Goal: Task Accomplishment & Management: Complete application form

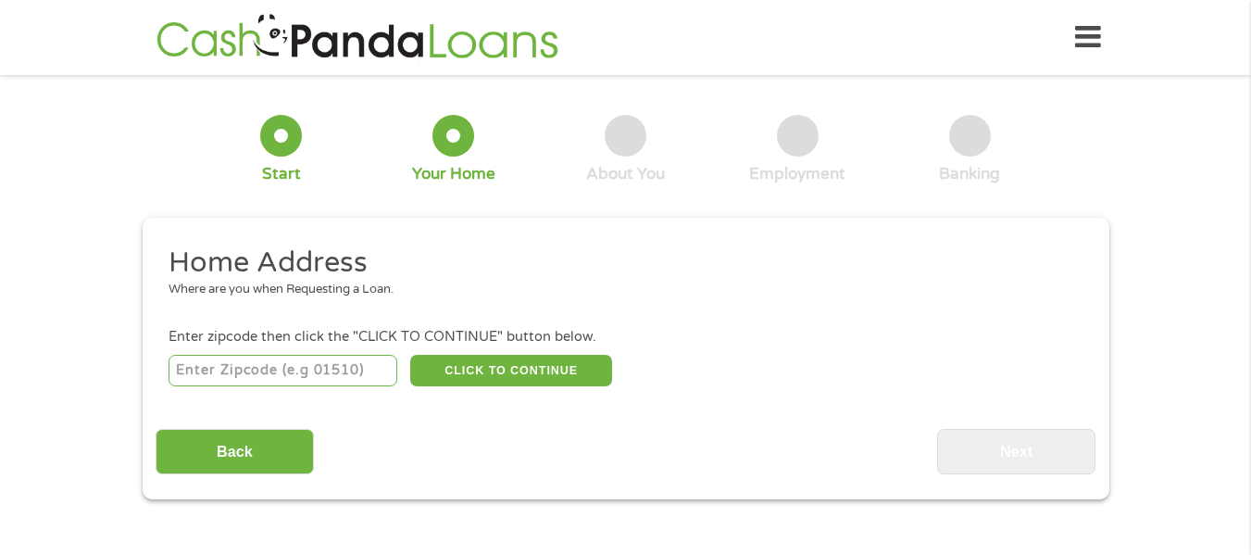
click at [260, 378] on input "number" at bounding box center [283, 370] width 229 height 31
type input "79603"
click at [560, 370] on button "CLICK TO CONTINUE" at bounding box center [511, 370] width 202 height 31
type input "79603"
type input "Abilene"
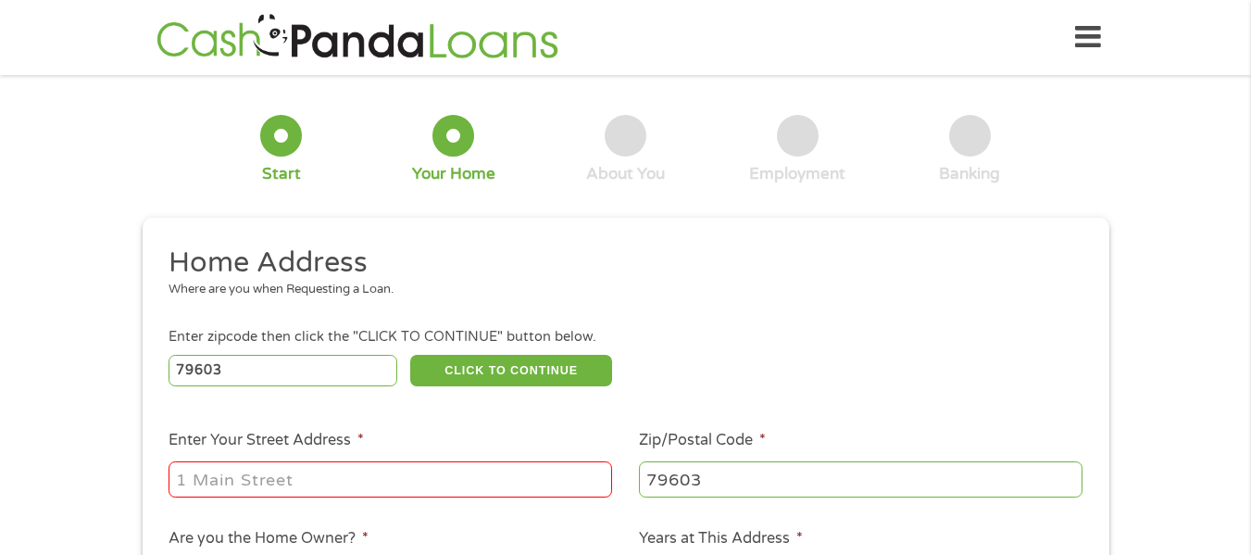
click at [281, 478] on input "Enter Your Street Address *" at bounding box center [390, 478] width 443 height 35
type input "[STREET_ADDRESS]"
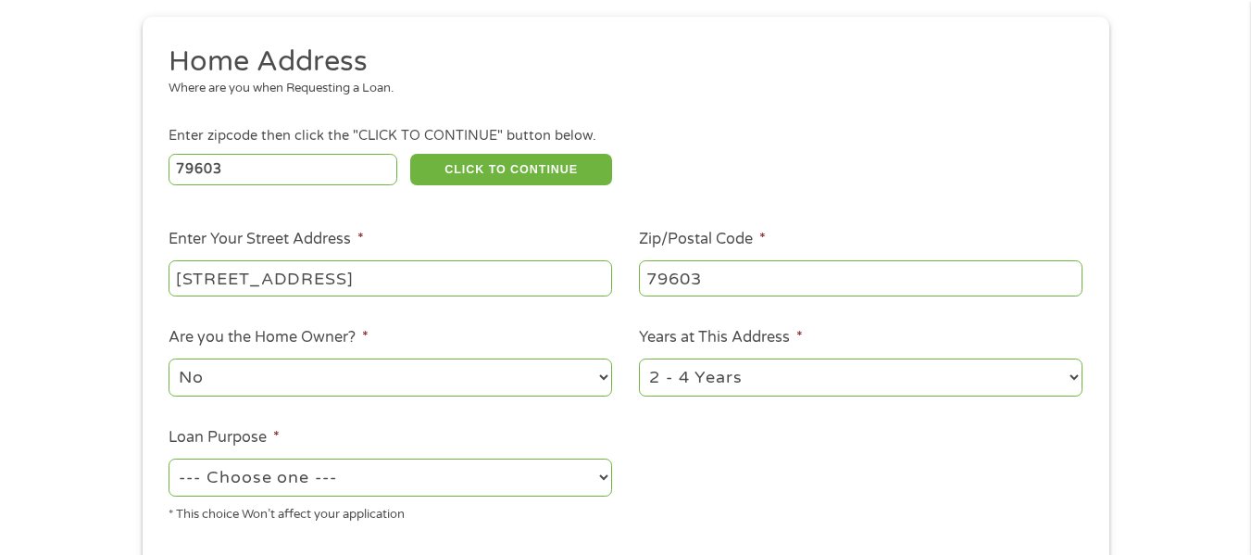
scroll to position [278, 0]
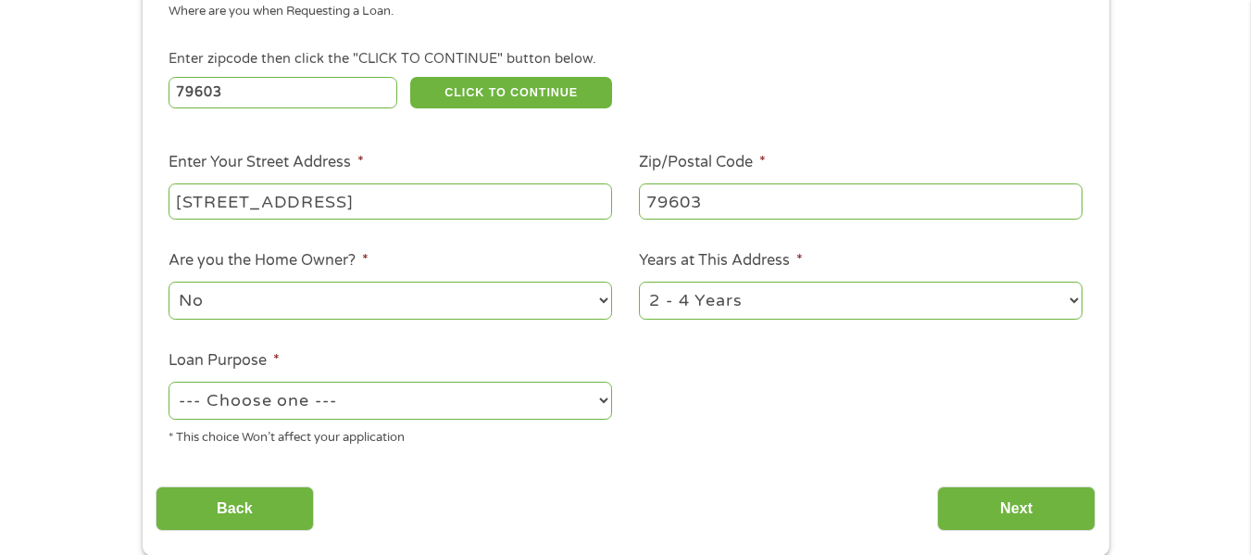
click at [200, 293] on select "No Yes" at bounding box center [390, 300] width 443 height 38
select select "yes"
click at [169, 281] on select "No Yes" at bounding box center [390, 300] width 443 height 38
click at [757, 309] on select "1 Year or less 1 - 2 Years 2 - 4 Years Over 4 Years" at bounding box center [860, 300] width 443 height 38
select select "60months"
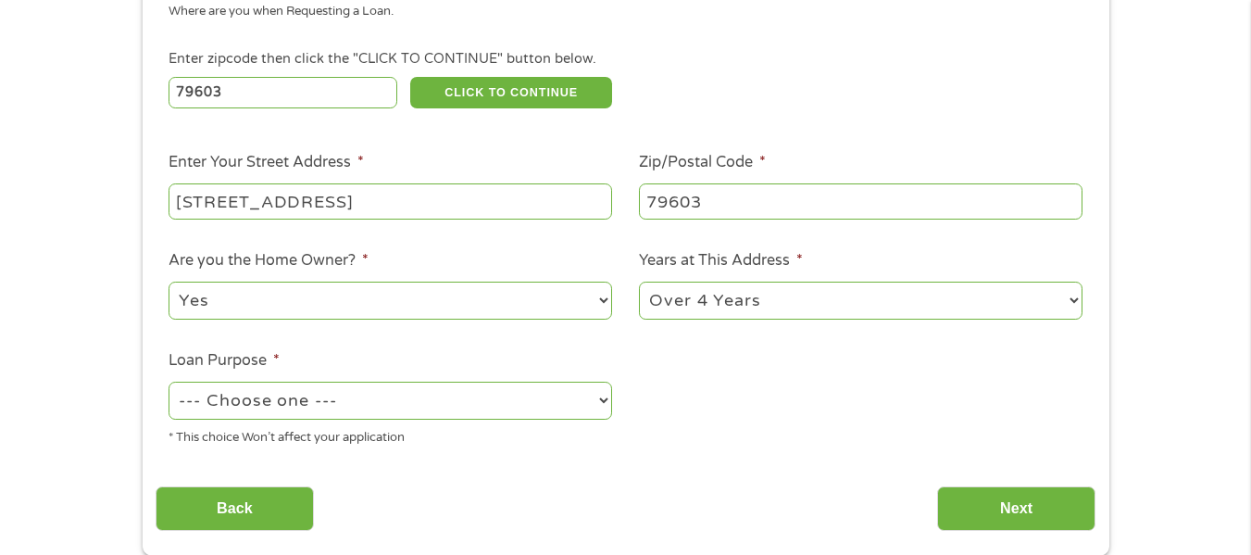
click at [639, 281] on select "1 Year or less 1 - 2 Years 2 - 4 Years Over 4 Years" at bounding box center [860, 300] width 443 height 38
click at [320, 403] on select "--- Choose one --- Pay Bills Debt Consolidation Home Improvement Major Purchase…" at bounding box center [390, 400] width 443 height 38
select select "other"
click at [169, 381] on select "--- Choose one --- Pay Bills Debt Consolidation Home Improvement Major Purchase…" at bounding box center [390, 400] width 443 height 38
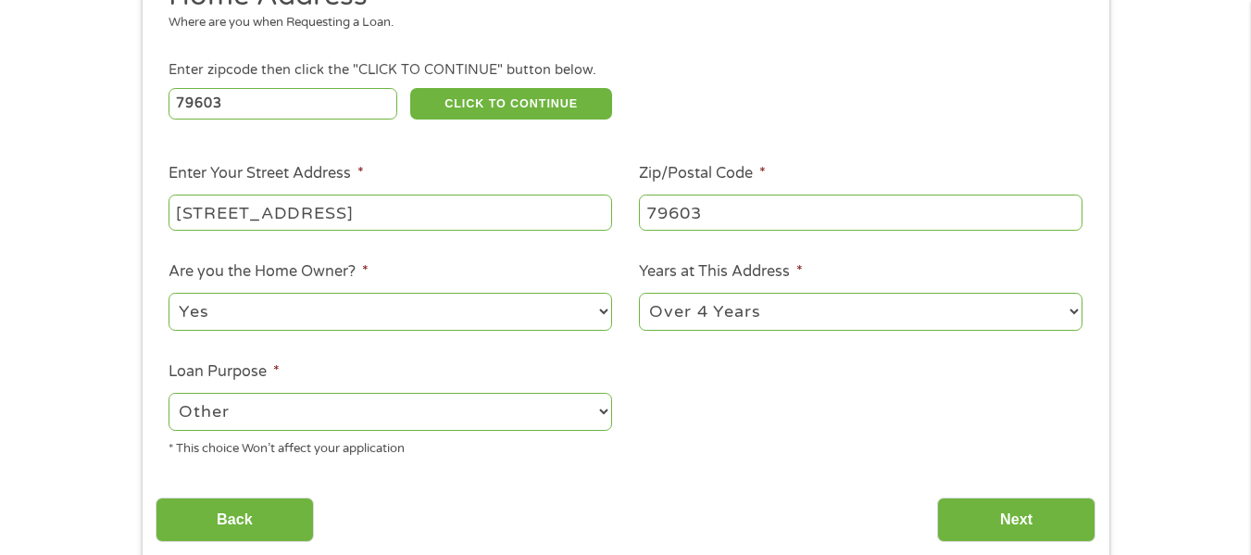
scroll to position [370, 0]
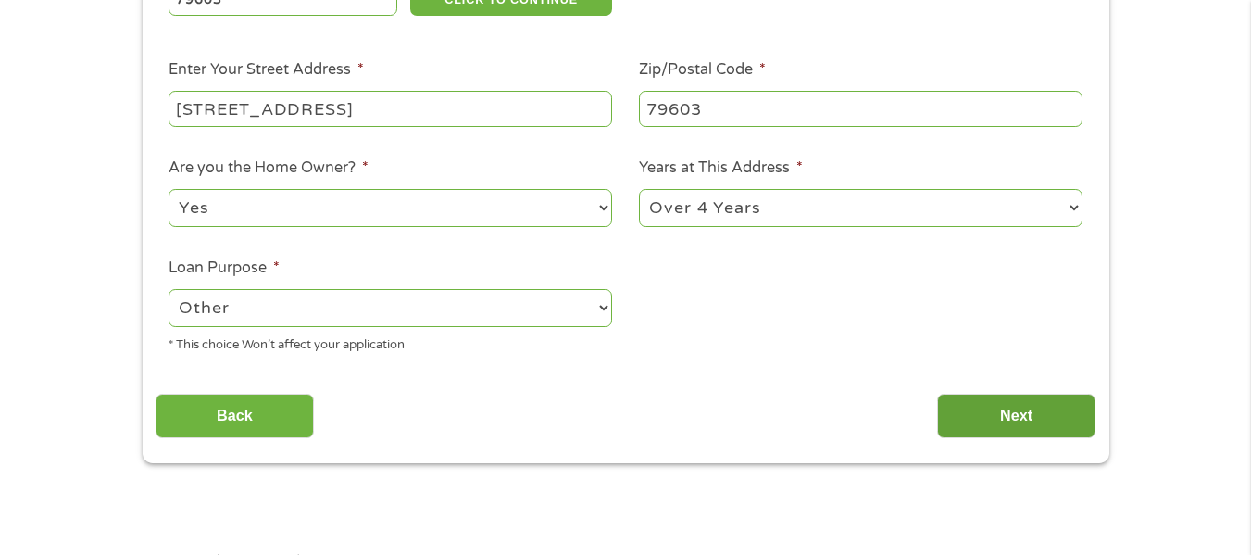
click at [1038, 428] on input "Next" at bounding box center [1016, 415] width 158 height 45
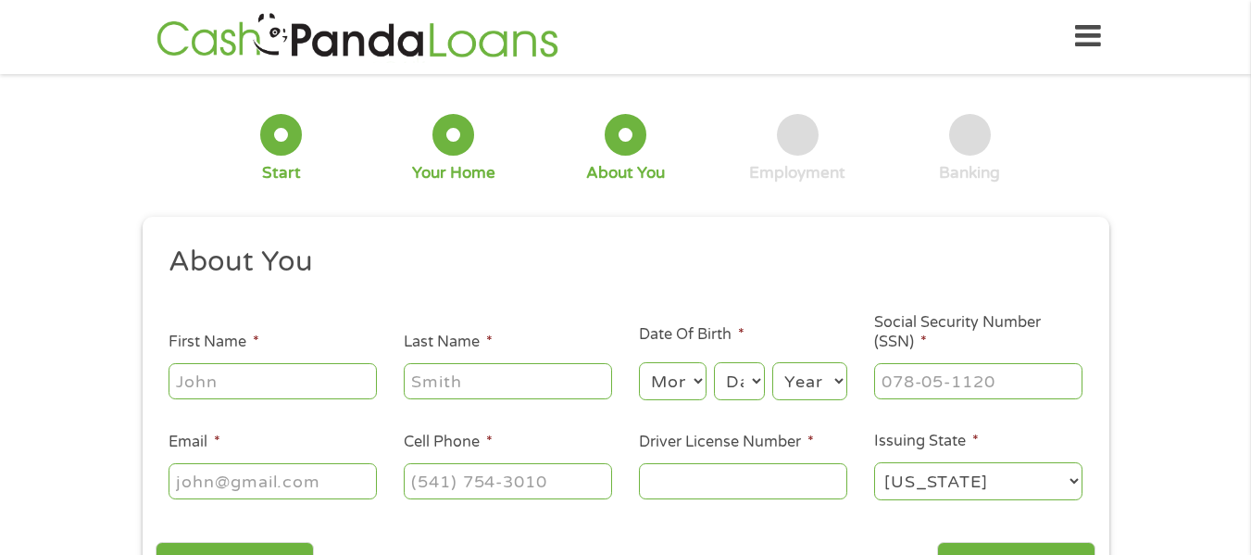
scroll to position [0, 0]
click at [190, 386] on input "First Name *" at bounding box center [273, 381] width 208 height 35
type input "[PERSON_NAME]"
type input "[EMAIL_ADDRESS][DOMAIN_NAME]"
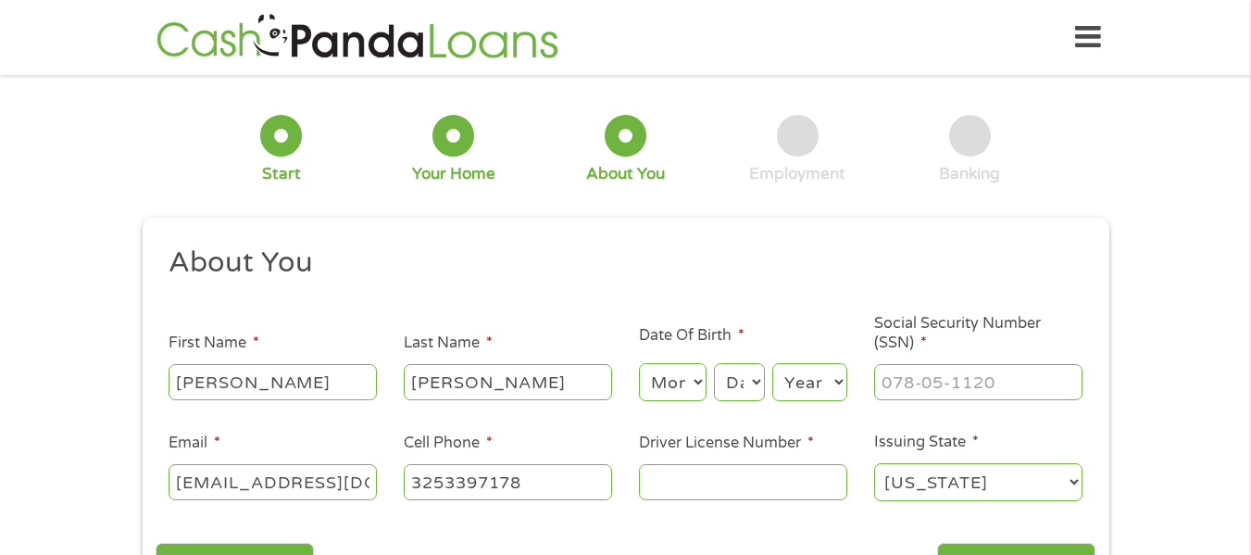
type input "[PHONE_NUMBER]"
click at [434, 310] on ul "About You This field is hidden when viewing the form Title * --- Choose one ---…" at bounding box center [626, 380] width 940 height 273
click at [657, 481] on input "Driver License Number *" at bounding box center [743, 481] width 208 height 35
type input "05123179"
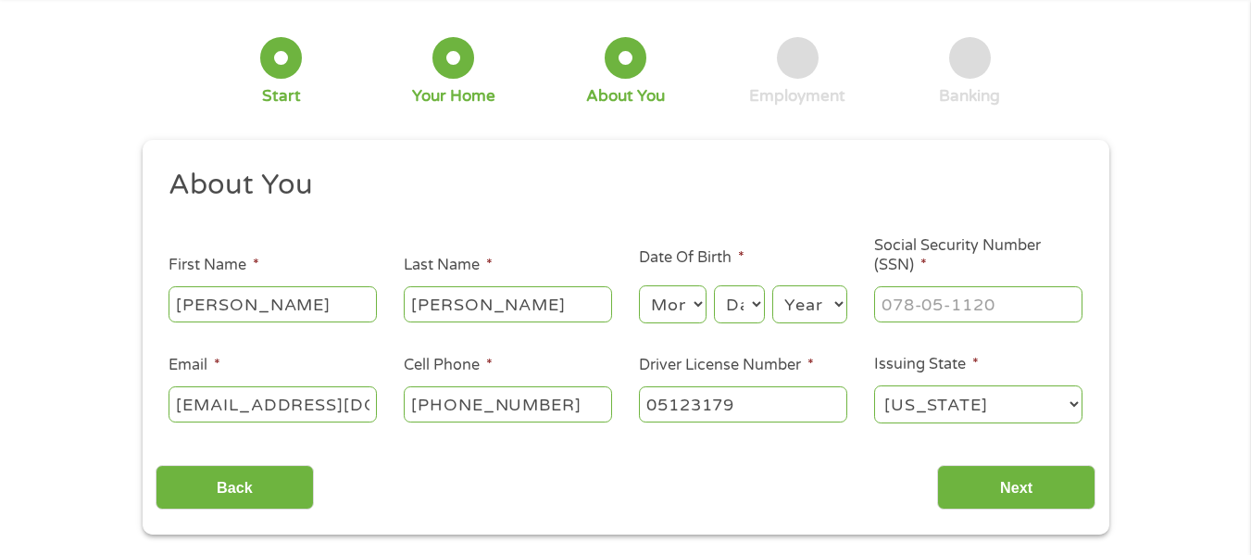
scroll to position [185, 0]
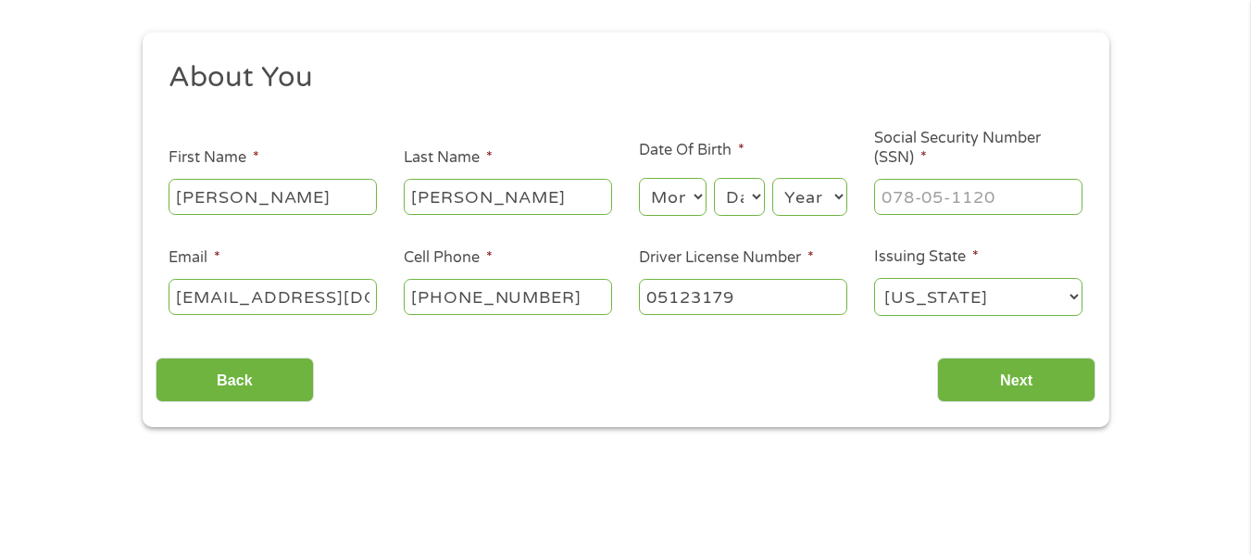
click at [689, 204] on select "Month 1 2 3 4 5 6 7 8 9 10 11 12" at bounding box center [673, 197] width 68 height 38
select select "10"
click at [639, 178] on select "Month 1 2 3 4 5 6 7 8 9 10 11 12" at bounding box center [673, 197] width 68 height 38
click at [732, 201] on select "Day 1 2 3 4 5 6 7 8 9 10 11 12 13 14 15 16 17 18 19 20 21 22 23 24 25 26 27 28 …" at bounding box center [739, 197] width 50 height 38
select select "22"
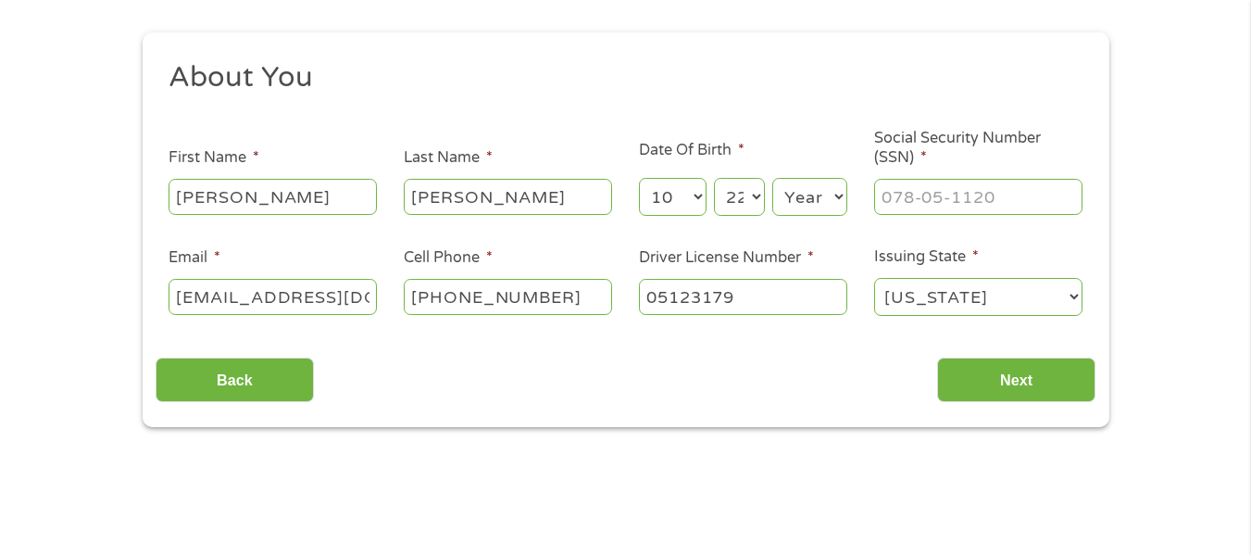
click at [714, 178] on select "Day 1 2 3 4 5 6 7 8 9 10 11 12 13 14 15 16 17 18 19 20 21 22 23 24 25 26 27 28 …" at bounding box center [739, 197] width 50 height 38
click at [836, 192] on select "Year [DATE] 2006 2005 2004 2003 2002 2001 2000 1999 1998 1997 1996 1995 1994 19…" at bounding box center [809, 197] width 75 height 38
select select "1957"
click at [772, 178] on select "Year [DATE] 2006 2005 2004 2003 2002 2001 2000 1999 1998 1997 1996 1995 1994 19…" at bounding box center [809, 197] width 75 height 38
click at [968, 195] on input "___-__-____" at bounding box center [978, 196] width 208 height 35
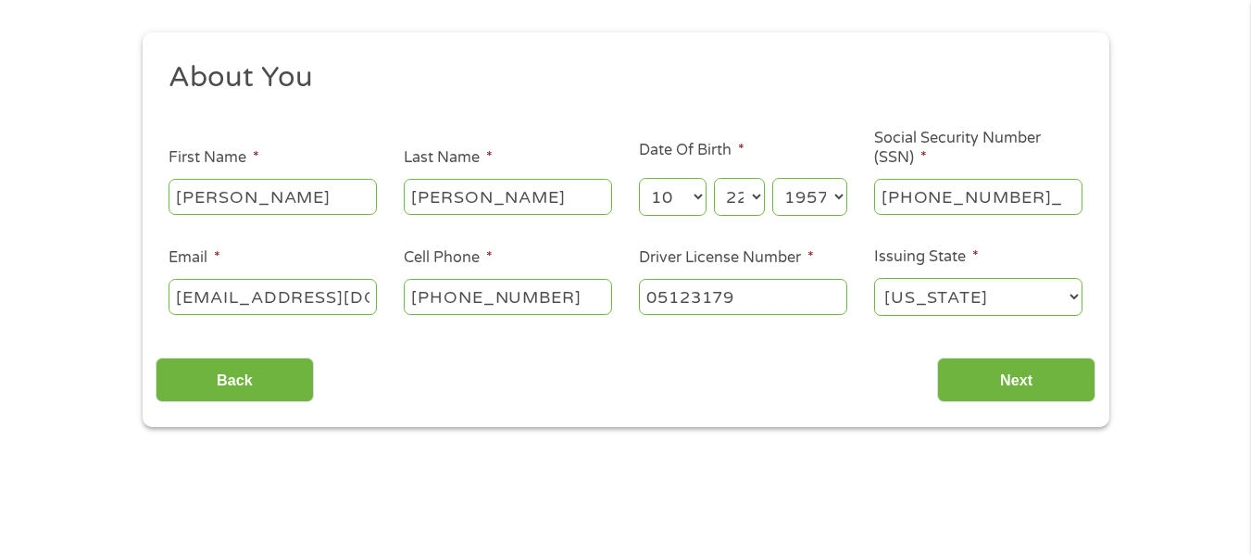
type input "466-06-9088"
click at [1028, 389] on input "Next" at bounding box center [1016, 379] width 158 height 45
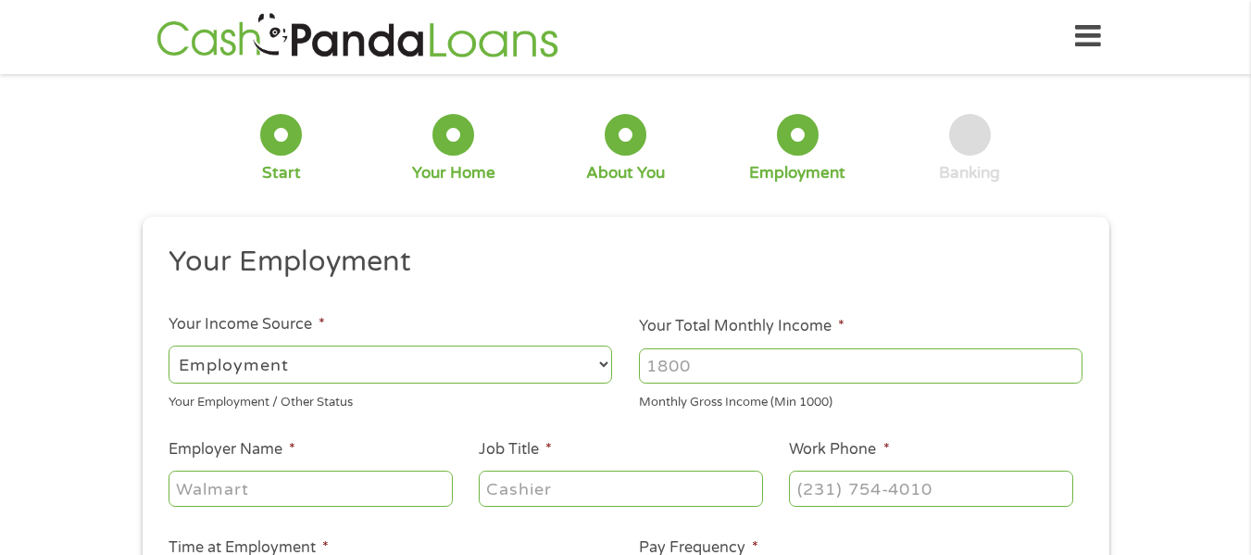
scroll to position [7, 7]
click at [705, 374] on input "Your Total Monthly Income *" at bounding box center [860, 366] width 443 height 35
type input "1523"
click at [258, 367] on select "--- Choose one --- Employment [DEMOGRAPHIC_DATA] Benefits" at bounding box center [390, 365] width 443 height 38
select select "benefits"
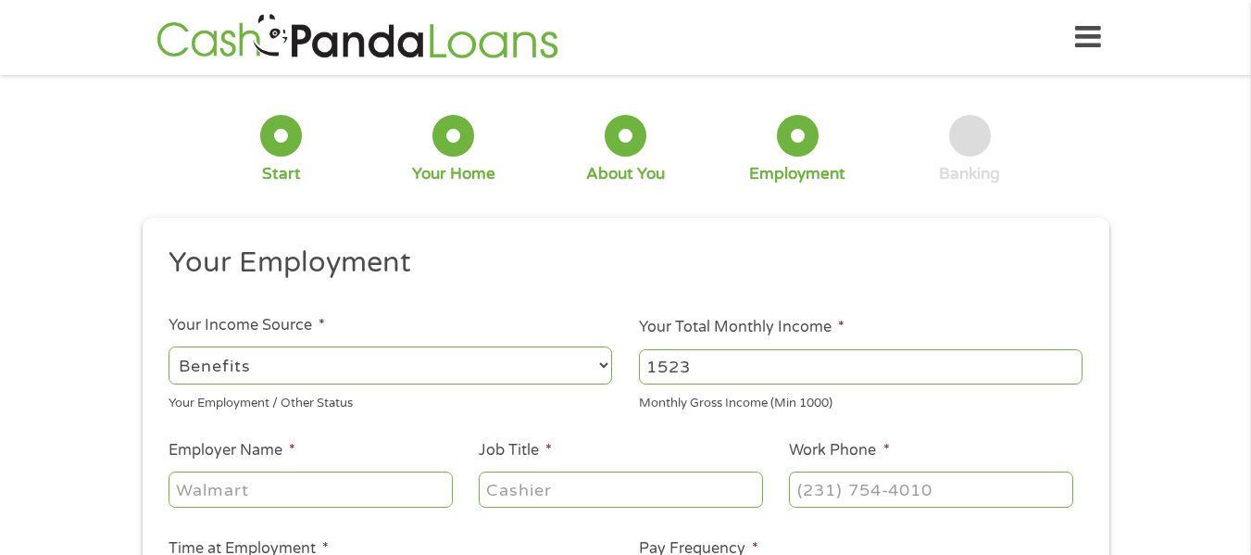
click at [169, 346] on select "--- Choose one --- Employment [DEMOGRAPHIC_DATA] Benefits" at bounding box center [390, 365] width 443 height 38
type input "Other"
type input "[PHONE_NUMBER]"
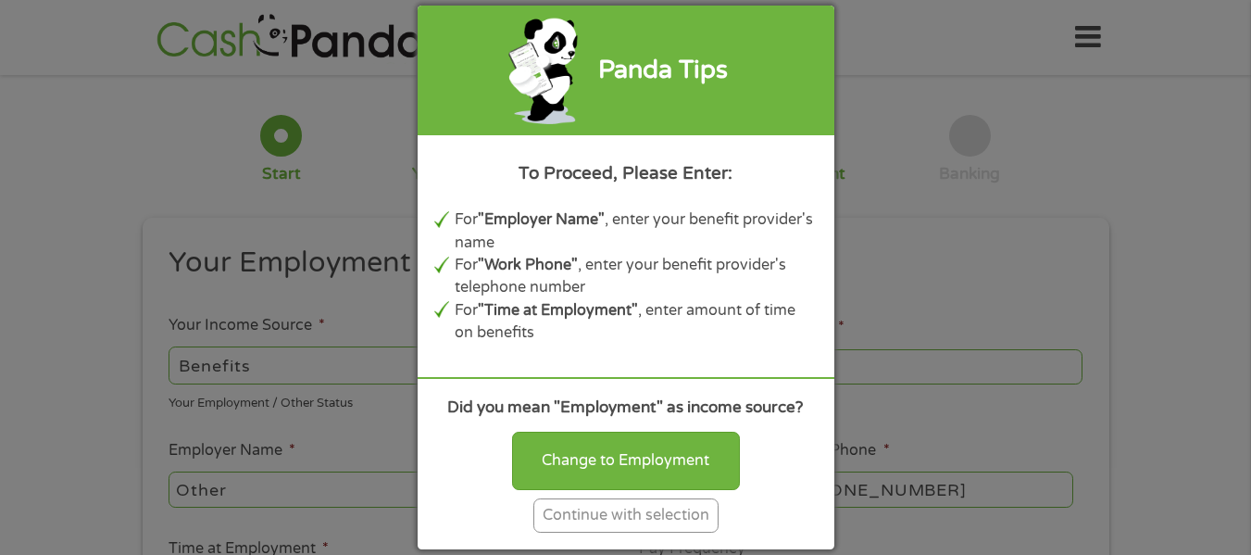
click at [650, 521] on div "Continue with selection" at bounding box center [625, 515] width 185 height 34
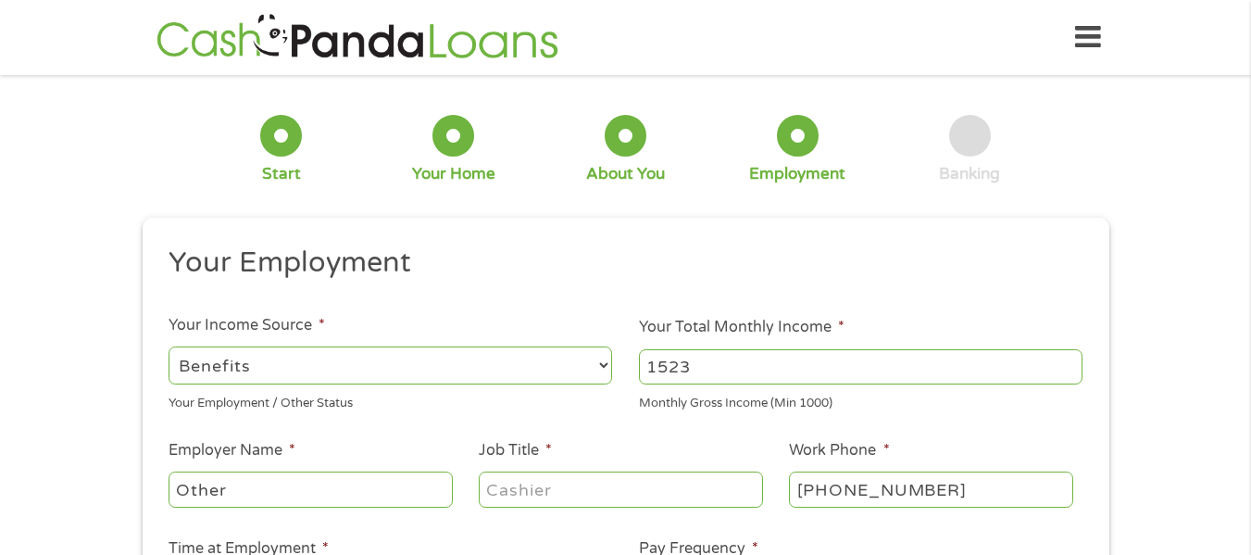
scroll to position [93, 0]
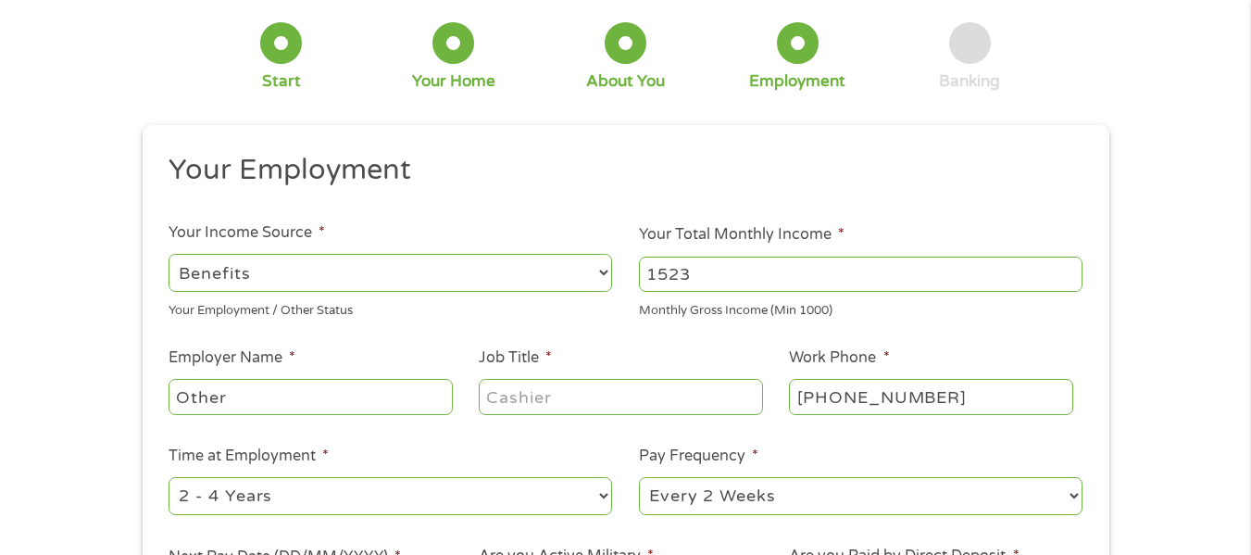
click at [814, 492] on select "--- Choose one --- Every 2 Weeks Every Week Monthly Semi-Monthly" at bounding box center [860, 496] width 443 height 38
select select "monthly"
click at [639, 477] on select "--- Choose one --- Every 2 Weeks Every Week Monthly Semi-Monthly" at bounding box center [860, 496] width 443 height 38
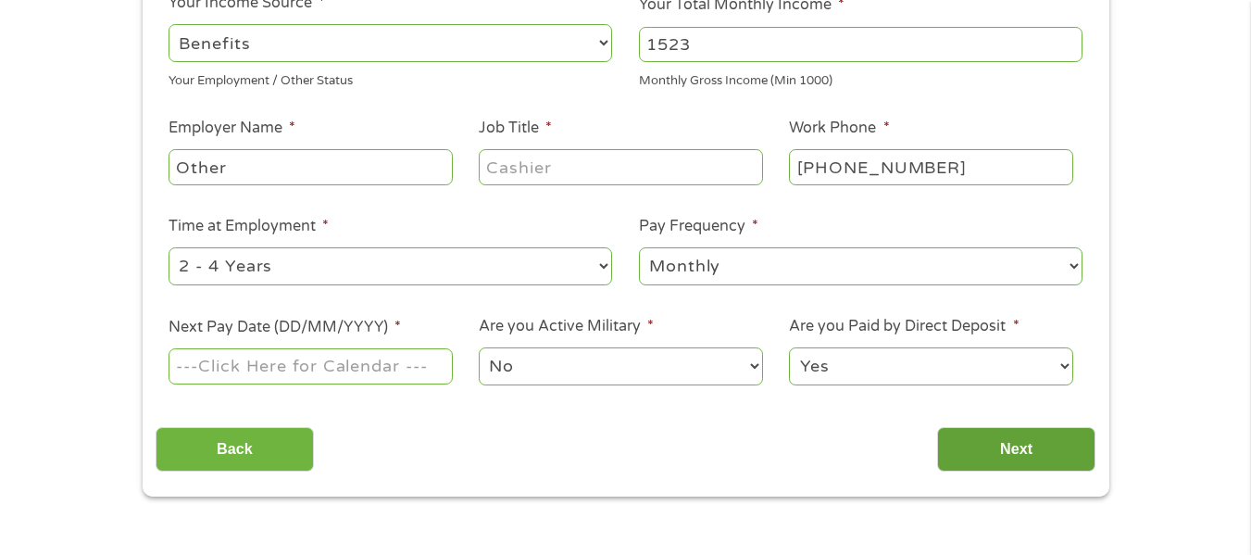
scroll to position [370, 0]
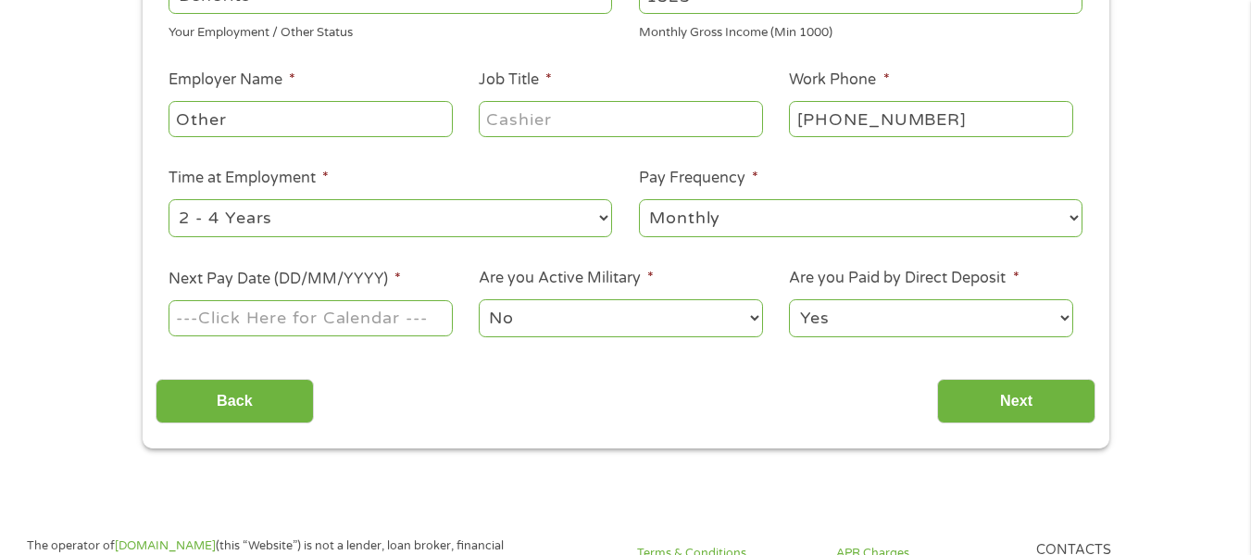
click at [224, 316] on input "Next Pay Date (DD/MM/YYYY) *" at bounding box center [310, 317] width 283 height 35
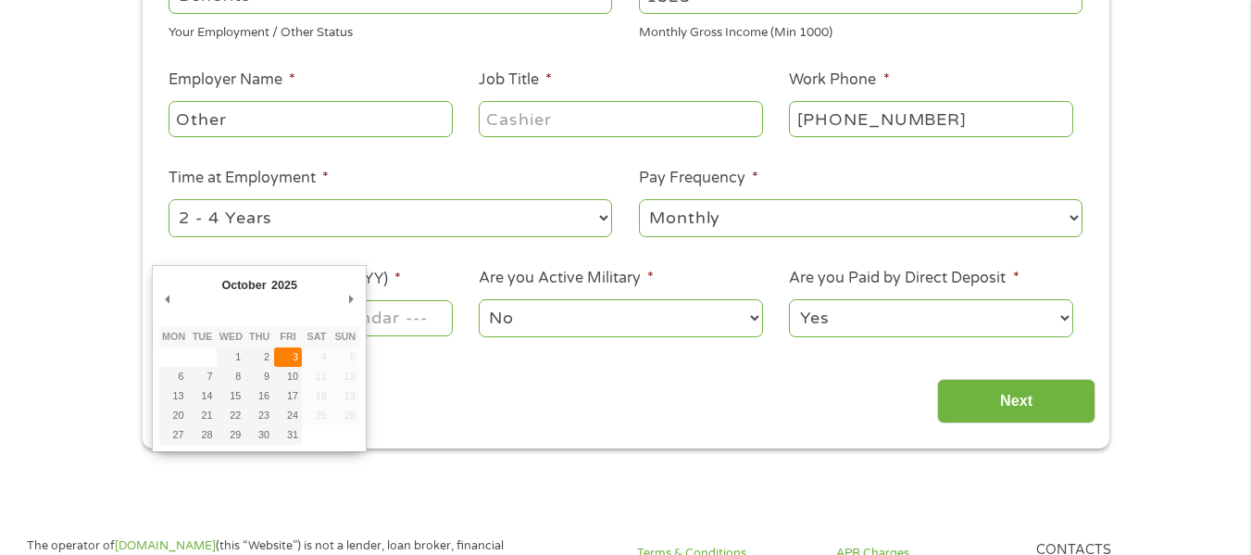
type input "[DATE]"
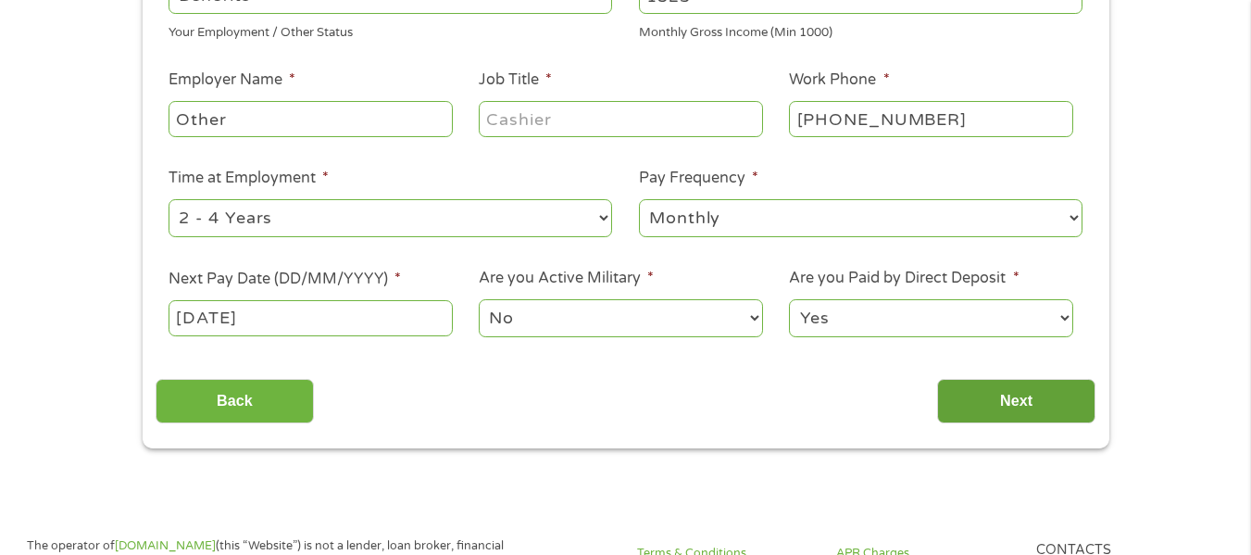
click at [1055, 407] on input "Next" at bounding box center [1016, 401] width 158 height 45
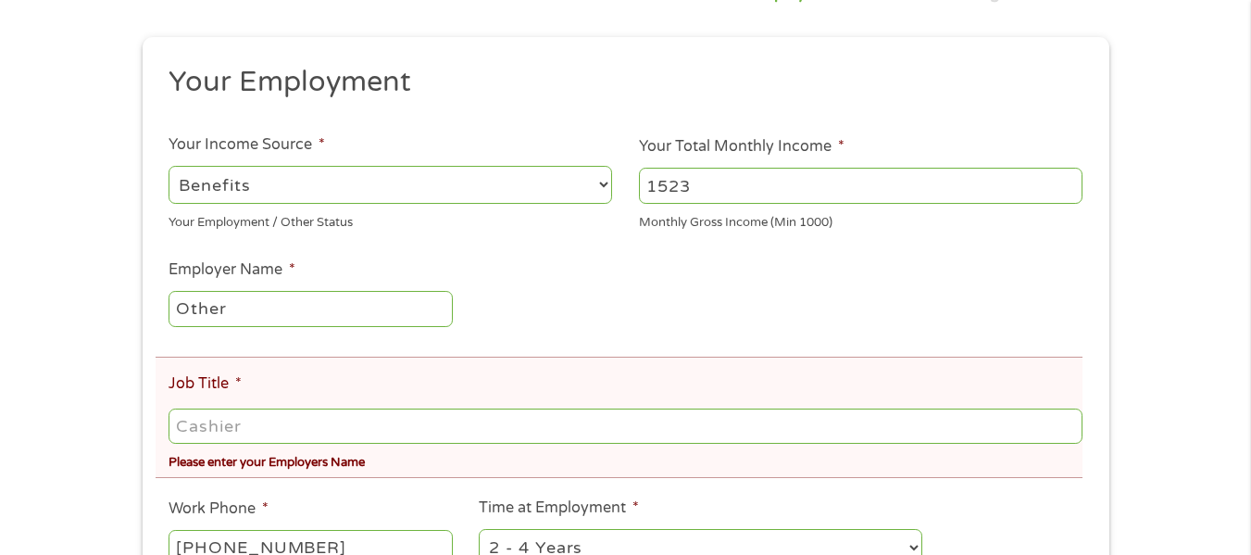
scroll to position [278, 0]
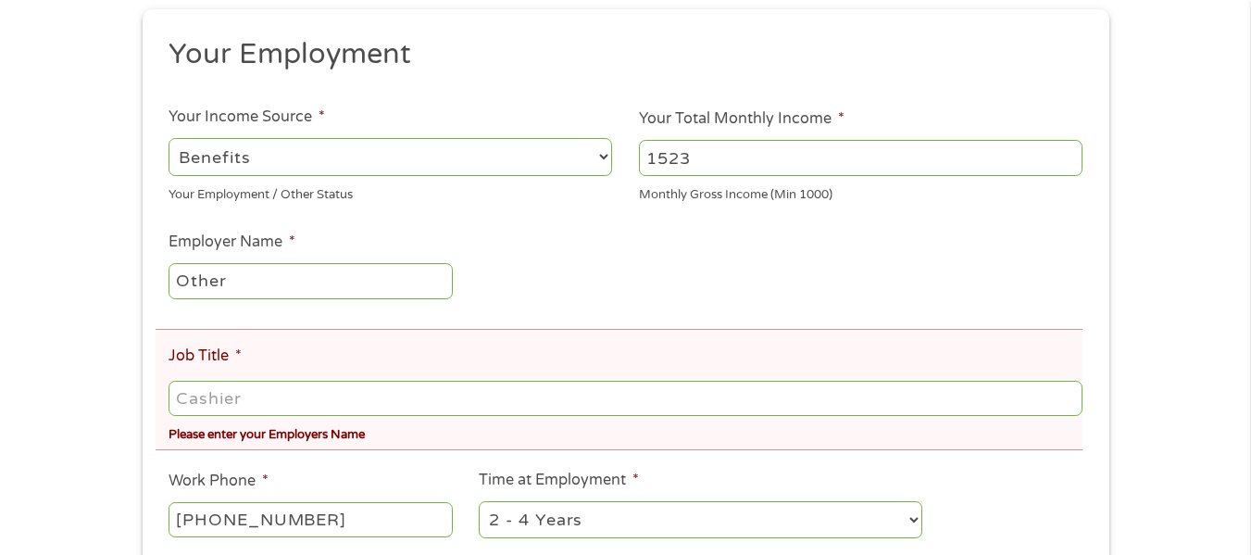
drag, startPoint x: 273, startPoint y: 399, endPoint x: 95, endPoint y: 386, distance: 178.2
click at [97, 384] on div "There was a problem with your submission. Please review the fields below. 1 Sta…" at bounding box center [625, 329] width 1251 height 1039
click at [281, 386] on input "Job Title *" at bounding box center [625, 398] width 913 height 35
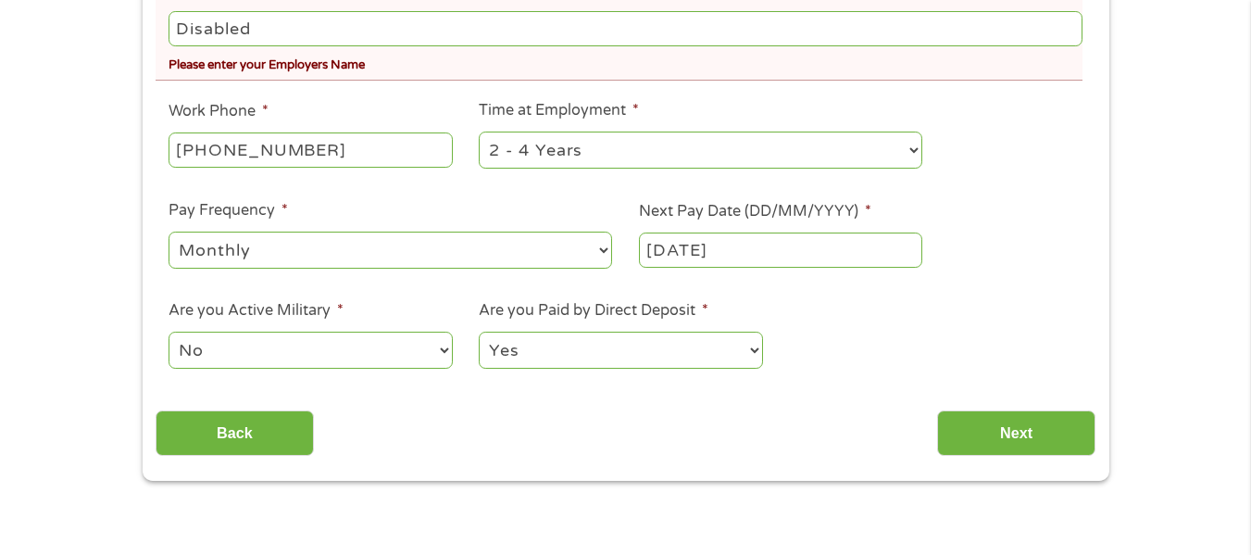
scroll to position [648, 0]
type input "Disabled"
click at [1034, 436] on input "Next" at bounding box center [1016, 431] width 158 height 45
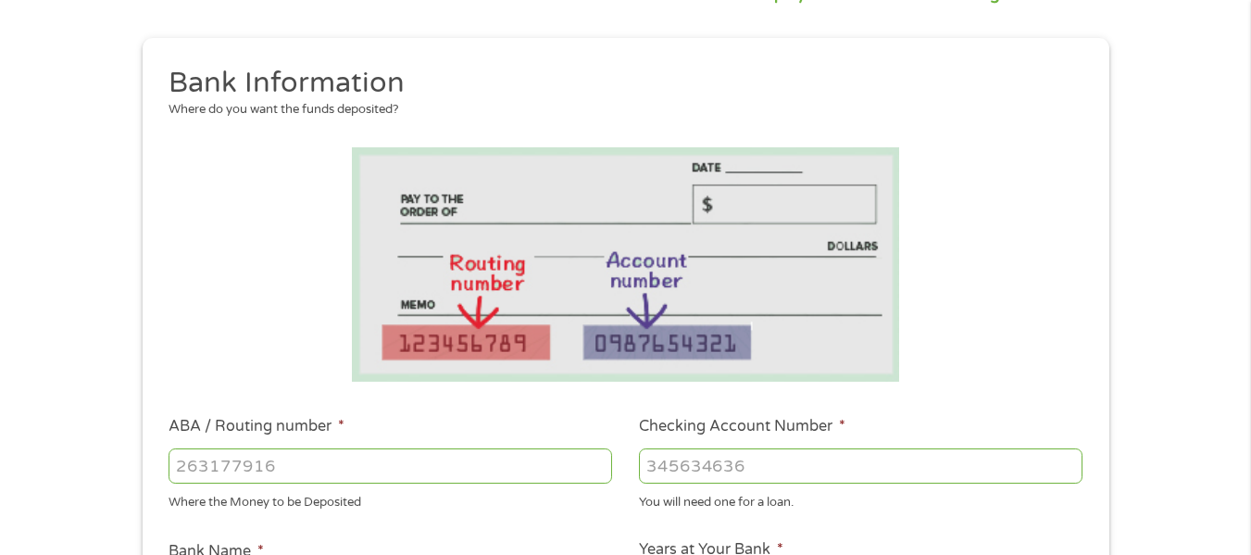
scroll to position [185, 0]
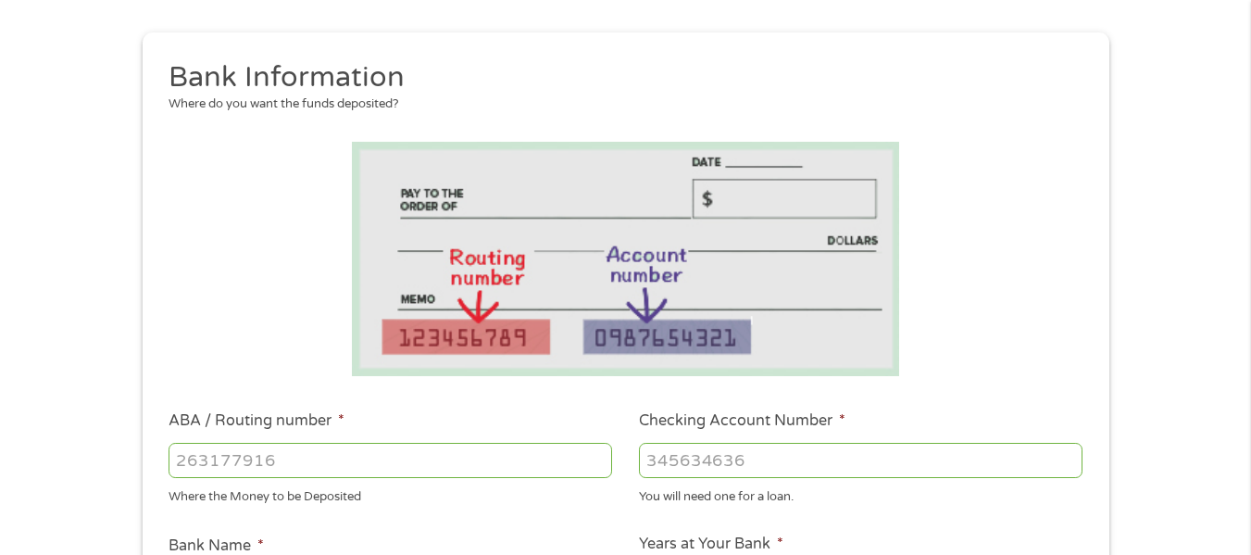
click at [240, 465] on input "ABA / Routing number *" at bounding box center [390, 460] width 443 height 35
type input "311376533"
type input "ABILENE TEACHERS FCU"
type input "311376533"
click at [655, 446] on input "Checking Account Number *" at bounding box center [860, 460] width 443 height 35
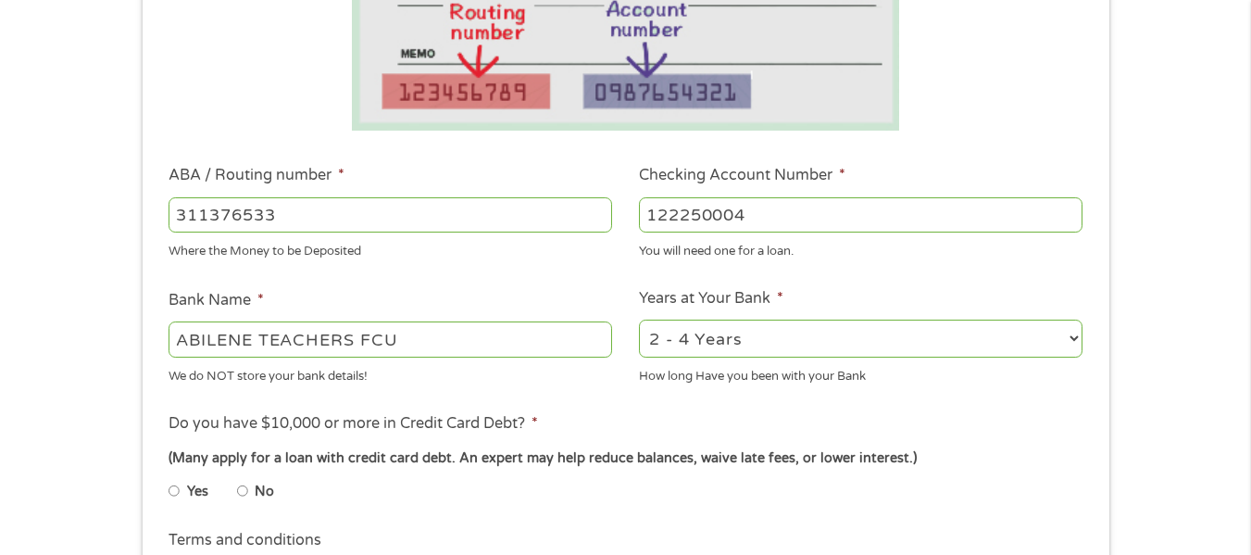
scroll to position [463, 0]
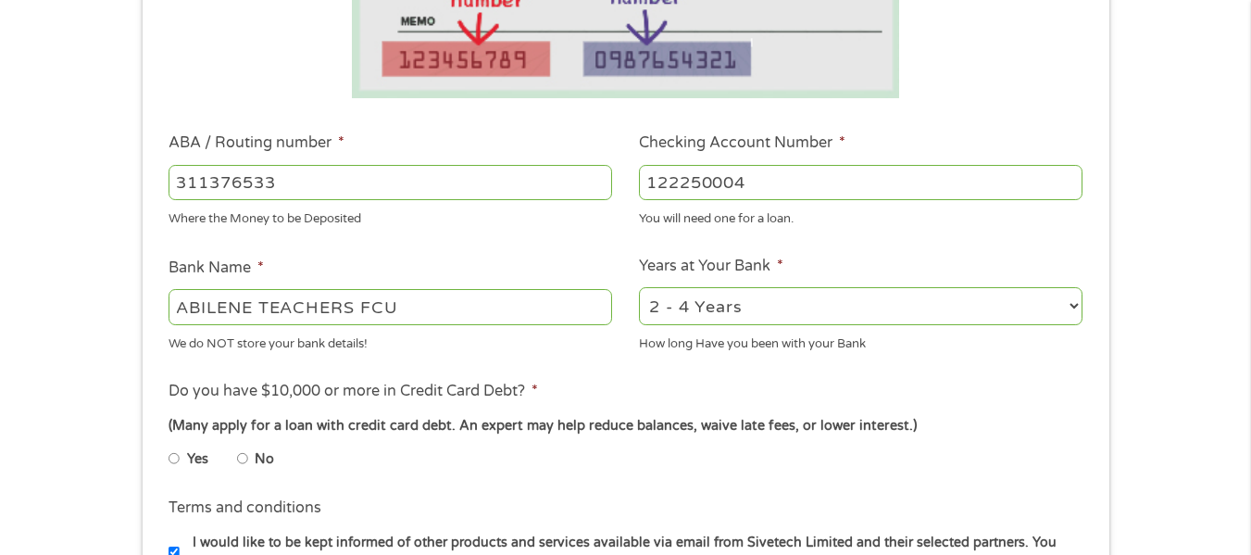
type input "122250004"
click at [174, 459] on input "Yes" at bounding box center [174, 458] width 11 height 30
radio input "true"
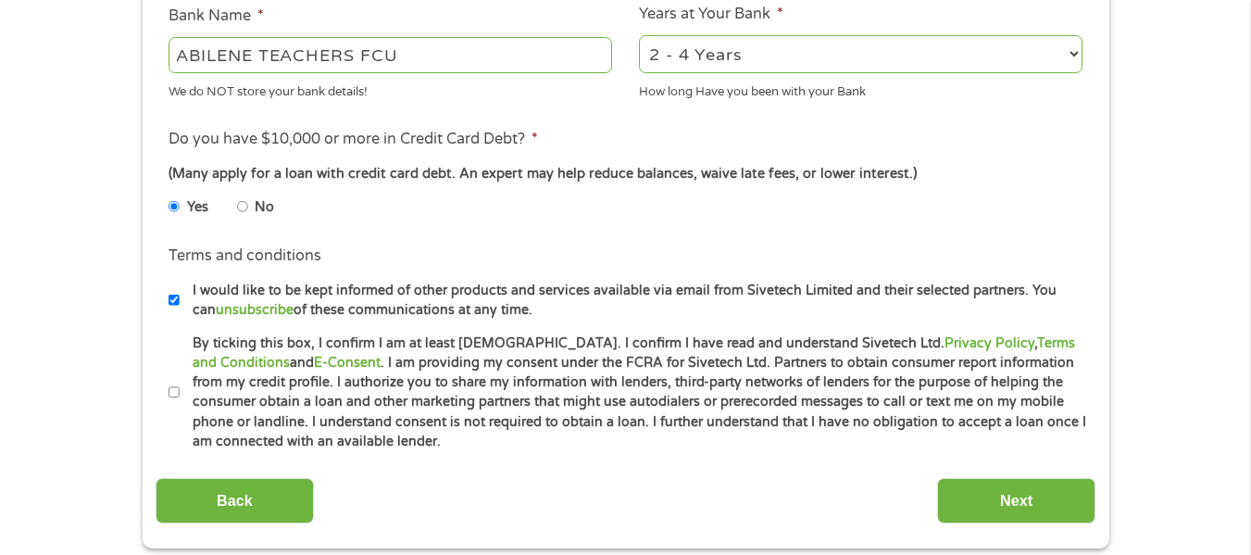
scroll to position [741, 0]
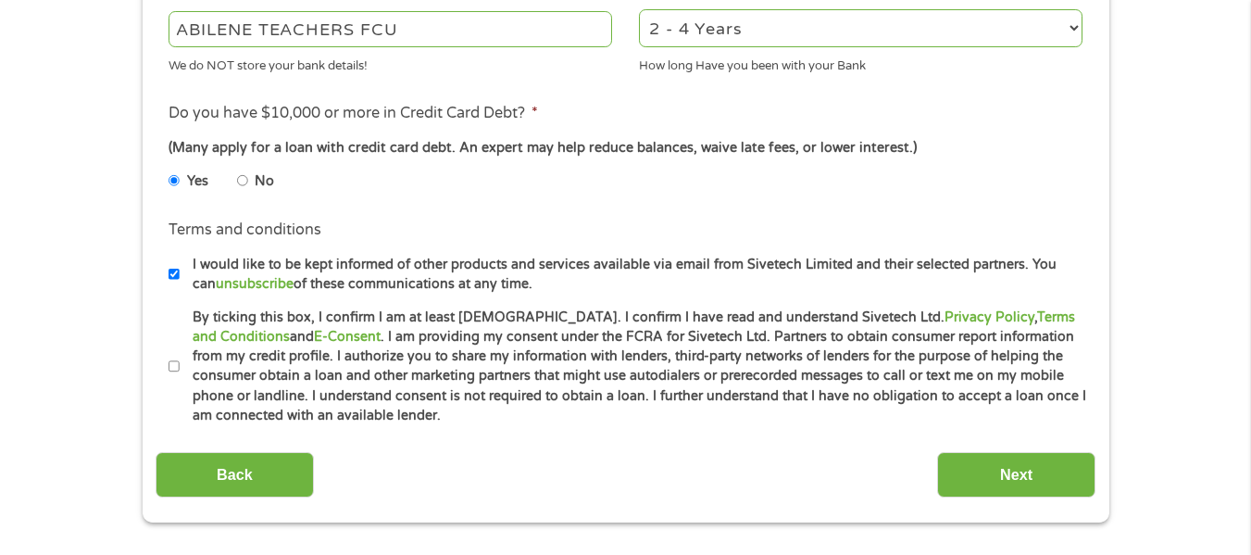
click at [171, 367] on input "By ticking this box, I confirm I am at least [DEMOGRAPHIC_DATA]. I confirm I ha…" at bounding box center [174, 367] width 11 height 30
checkbox input "true"
click at [1009, 479] on input "Next" at bounding box center [1016, 474] width 158 height 45
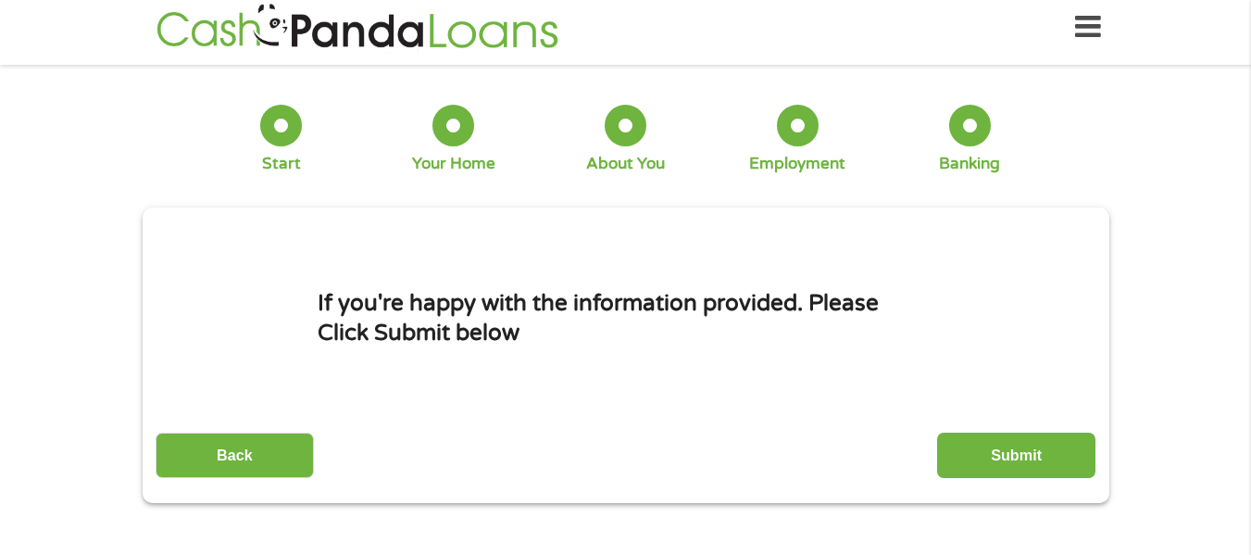
scroll to position [0, 0]
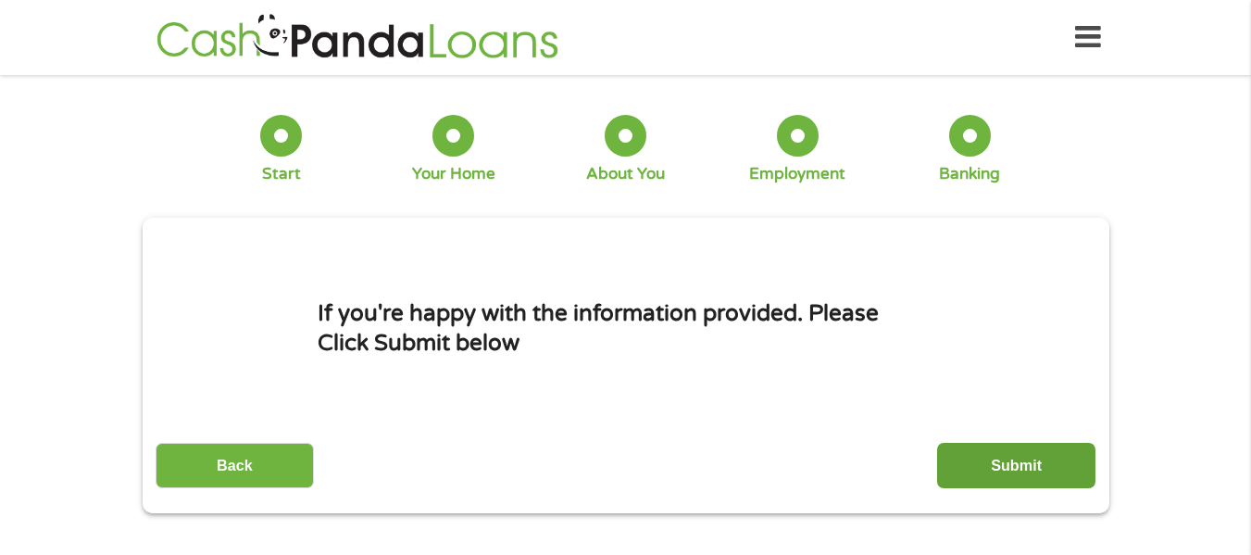
click at [1010, 475] on input "Submit" at bounding box center [1016, 465] width 158 height 45
